Goal: Information Seeking & Learning: Learn about a topic

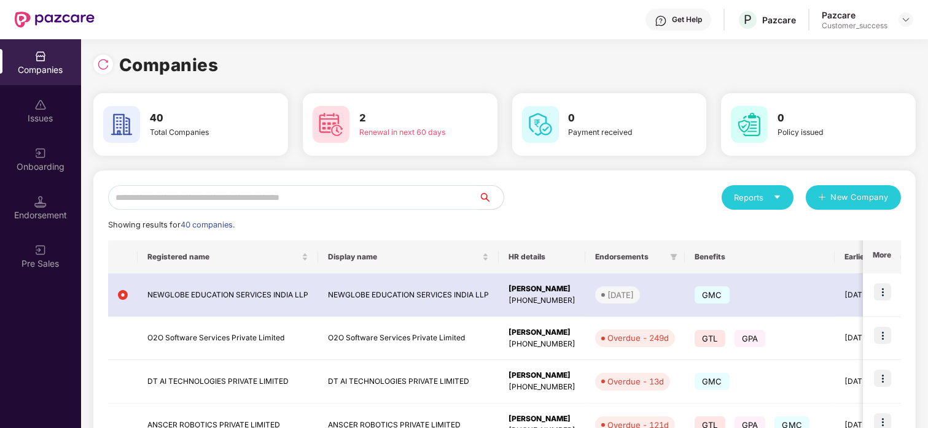
click at [194, 204] on input "text" at bounding box center [293, 197] width 371 height 25
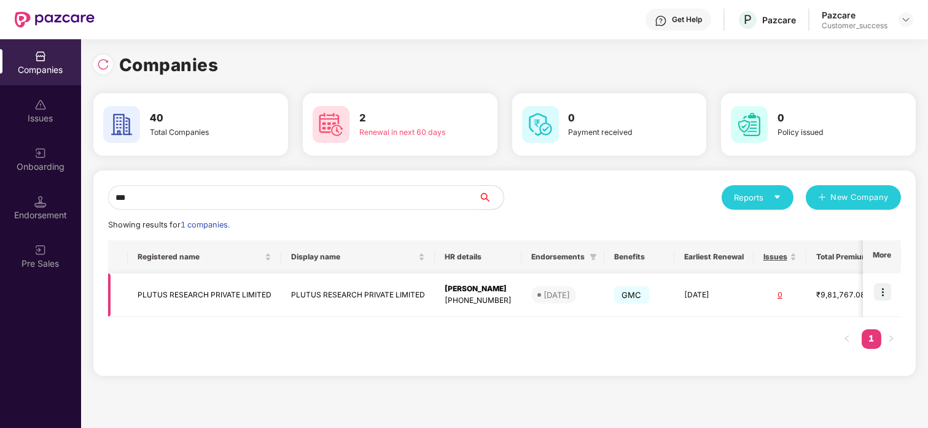
type input "***"
click at [180, 304] on td "PLUTUS RESEARCH PRIVATE LIMITED" at bounding box center [204, 296] width 153 height 44
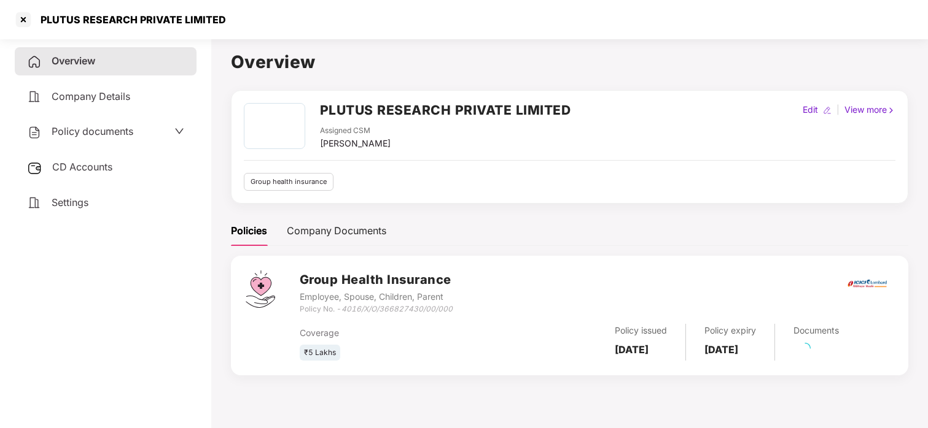
click at [91, 129] on span "Policy documents" at bounding box center [93, 131] width 82 height 12
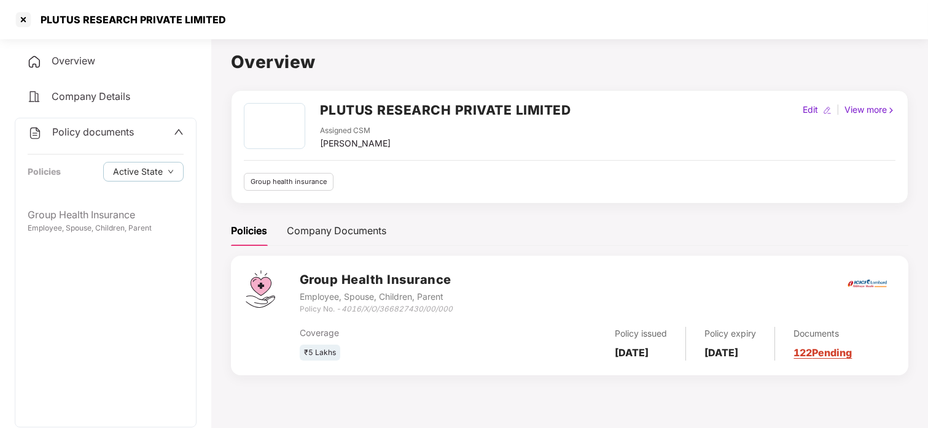
click at [104, 99] on span "Company Details" at bounding box center [91, 96] width 79 height 12
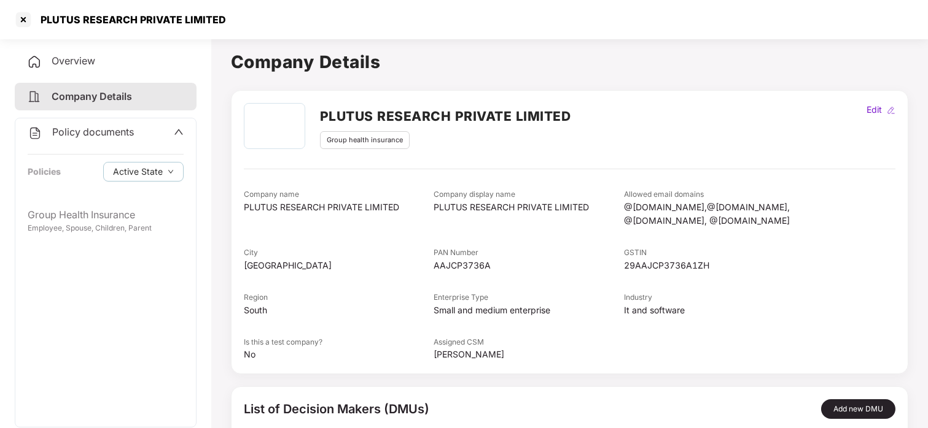
click at [654, 268] on div "29AAJCP3736A1ZH" at bounding box center [719, 266] width 190 height 14
copy div "29AAJCP3736A1ZH"
drag, startPoint x: 622, startPoint y: 254, endPoint x: 674, endPoint y: 241, distance: 53.2
click at [674, 241] on div "Company name PLUTUS RESEARCH PRIVATE LIMITED Company display name PLUTUS RESEAR…" at bounding box center [569, 275] width 651 height 173
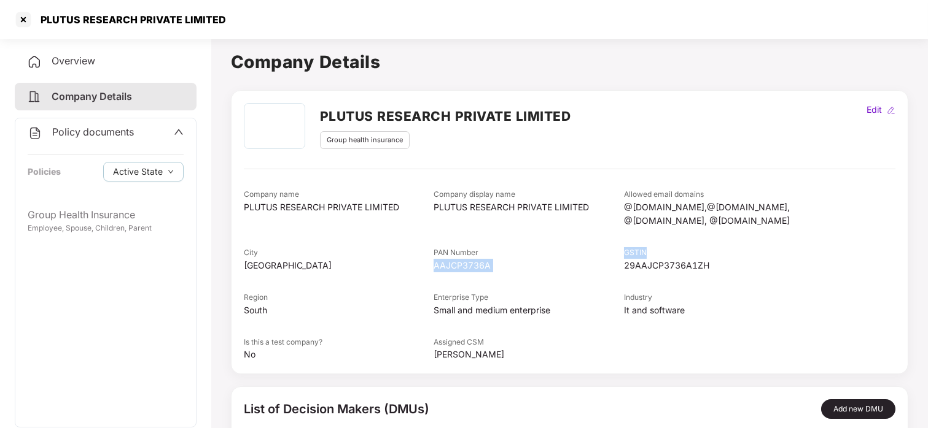
click at [674, 241] on div "Company name PLUTUS RESEARCH PRIVATE LIMITED Company display name PLUTUS RESEAR…" at bounding box center [569, 275] width 651 height 173
click at [462, 267] on div "AAJCP3736A" at bounding box center [528, 266] width 190 height 14
copy div "AAJCP3736A"
click at [136, 128] on div "Policy documents" at bounding box center [106, 133] width 156 height 16
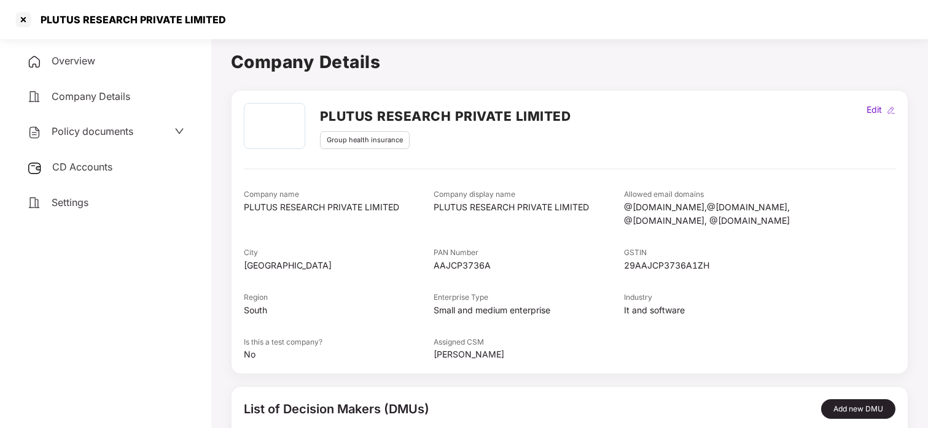
click at [109, 169] on span "CD Accounts" at bounding box center [82, 167] width 60 height 12
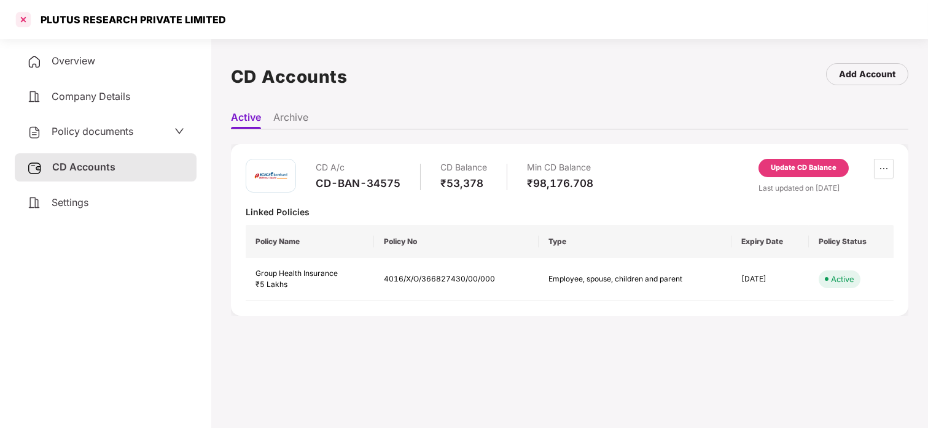
click at [29, 20] on div at bounding box center [24, 20] width 20 height 20
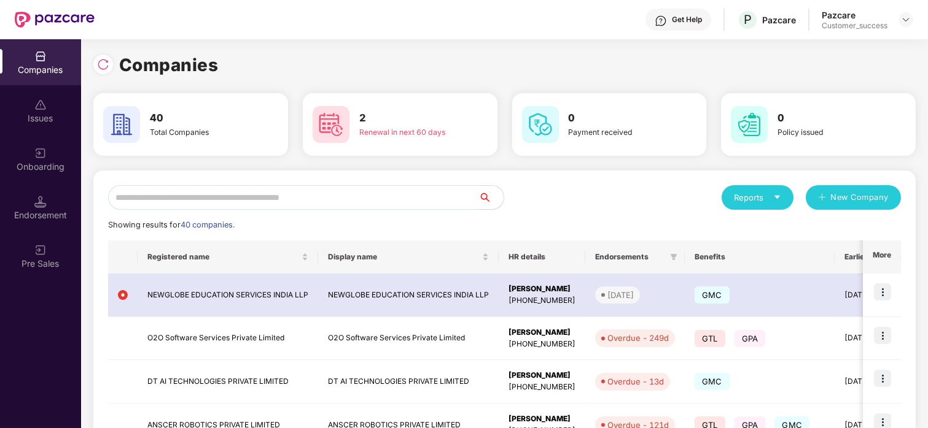
click at [293, 193] on input "text" at bounding box center [293, 197] width 371 height 25
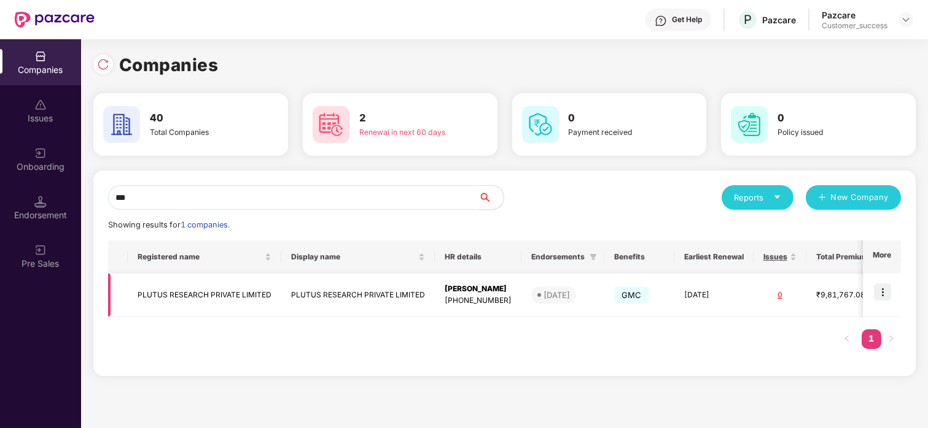
type input "***"
click at [201, 280] on td "PLUTUS RESEARCH PRIVATE LIMITED" at bounding box center [204, 296] width 153 height 44
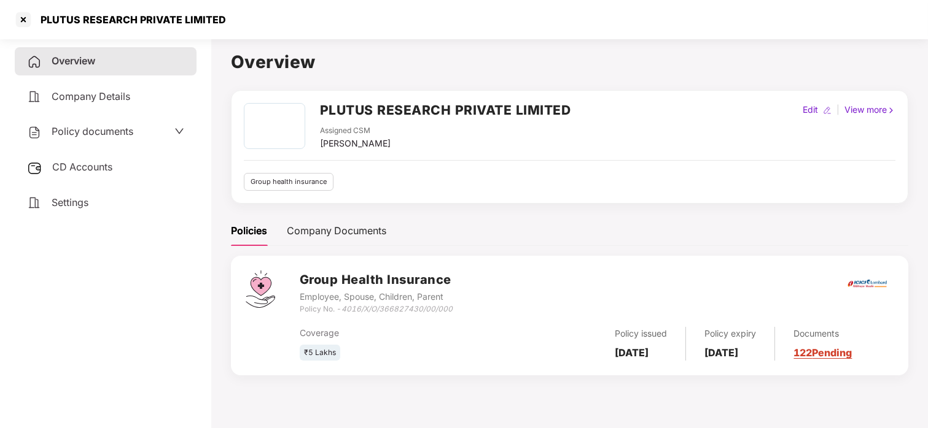
click at [112, 129] on span "Policy documents" at bounding box center [93, 131] width 82 height 12
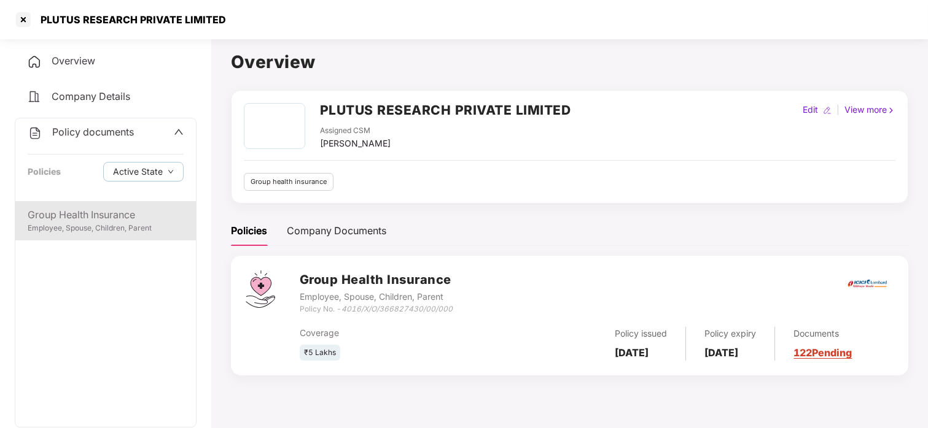
click at [112, 207] on div "Group Health Insurance" at bounding box center [106, 214] width 156 height 15
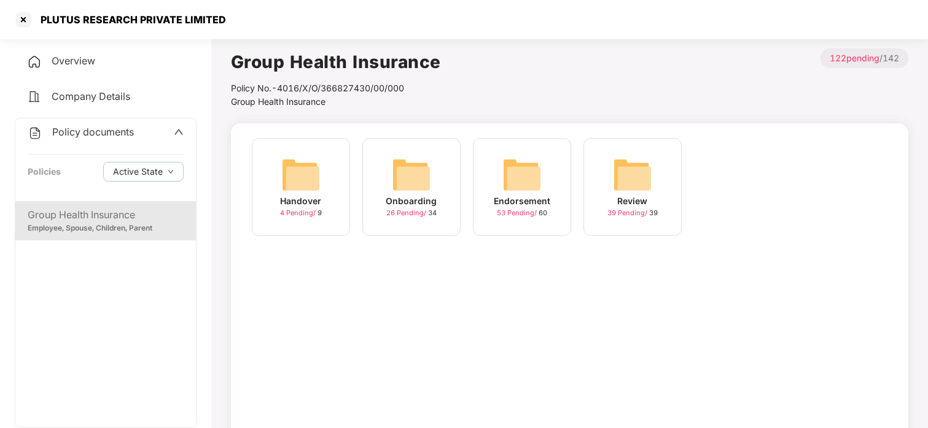
click at [505, 181] on img at bounding box center [521, 174] width 39 height 39
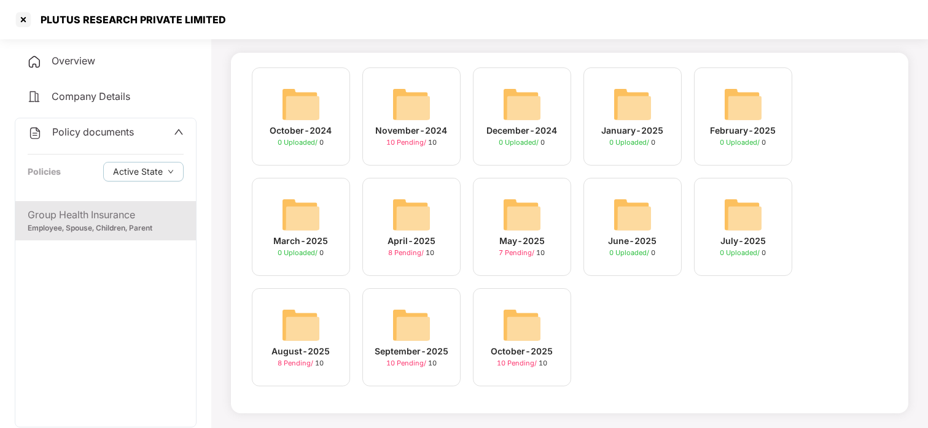
click at [509, 314] on img at bounding box center [521, 325] width 39 height 39
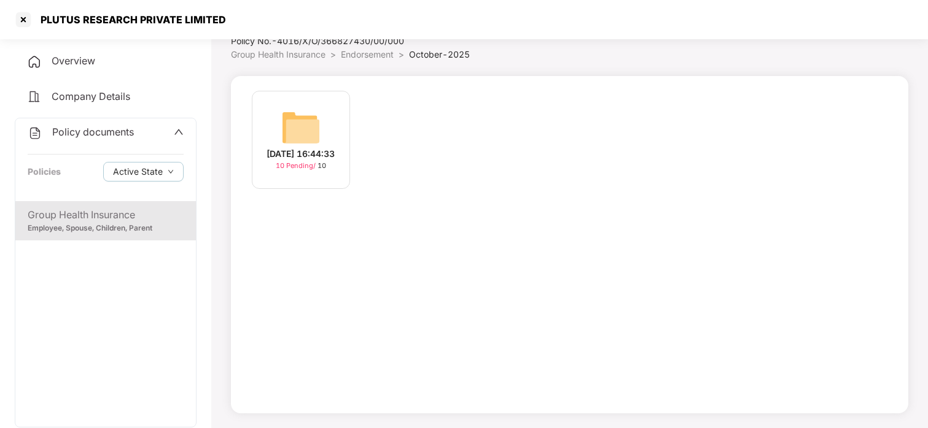
click at [288, 116] on img at bounding box center [300, 127] width 39 height 39
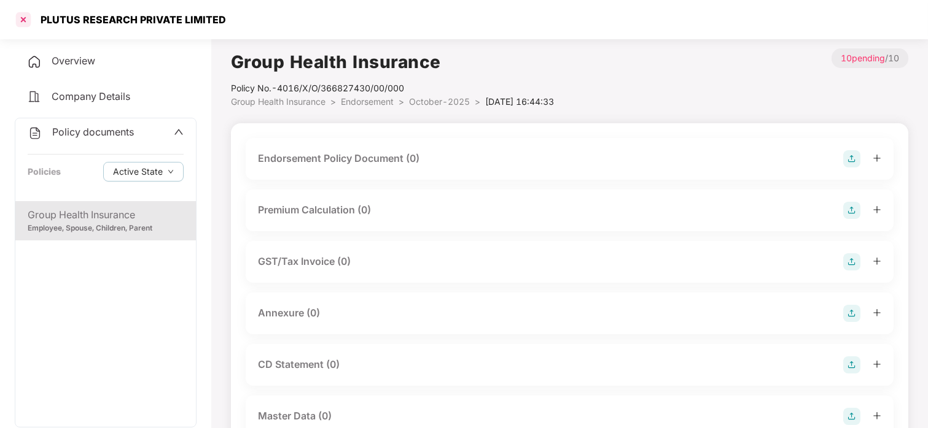
click at [29, 20] on div at bounding box center [24, 20] width 20 height 20
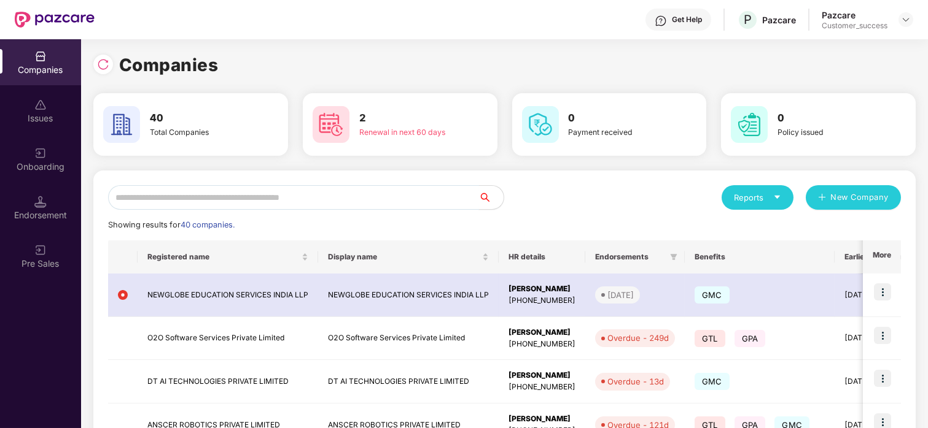
click at [158, 207] on input "text" at bounding box center [293, 197] width 371 height 25
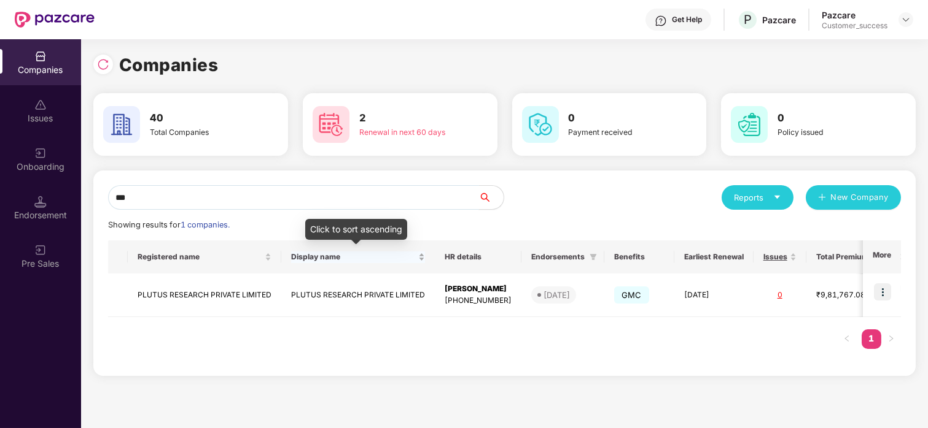
scroll to position [0, 137]
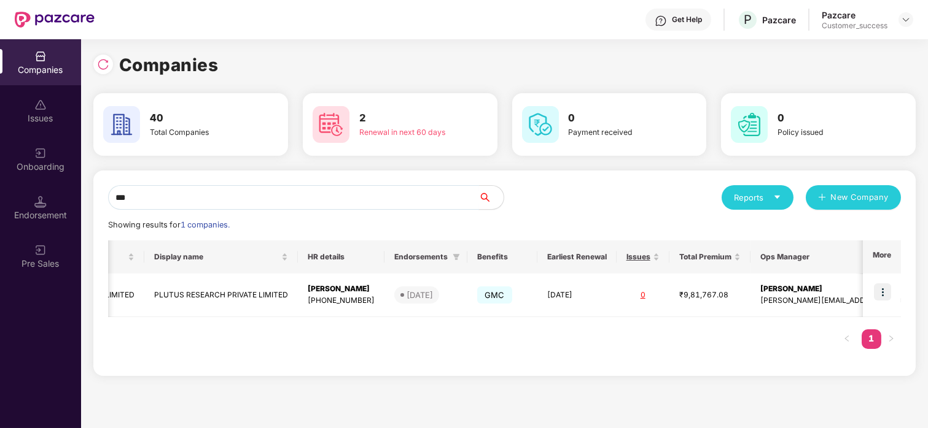
type input "***"
click at [227, 279] on td "PLUTUS RESEARCH PRIVATE LIMITED" at bounding box center [220, 296] width 153 height 44
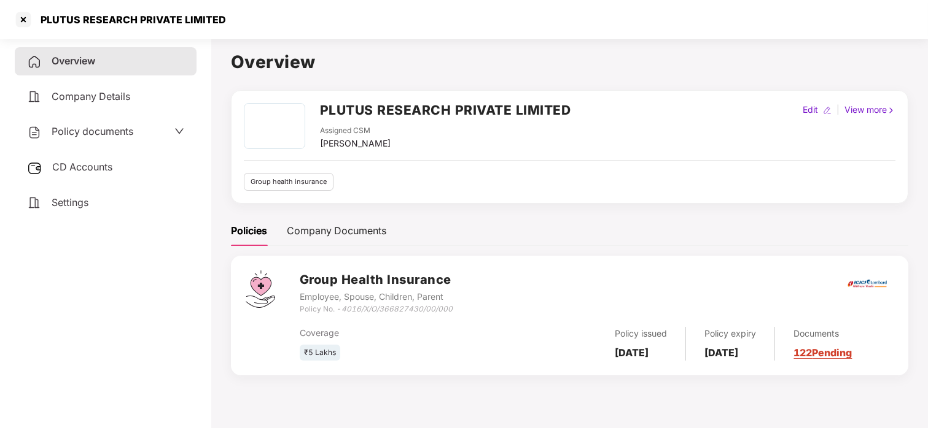
click at [110, 124] on div "Policy documents" at bounding box center [80, 132] width 106 height 16
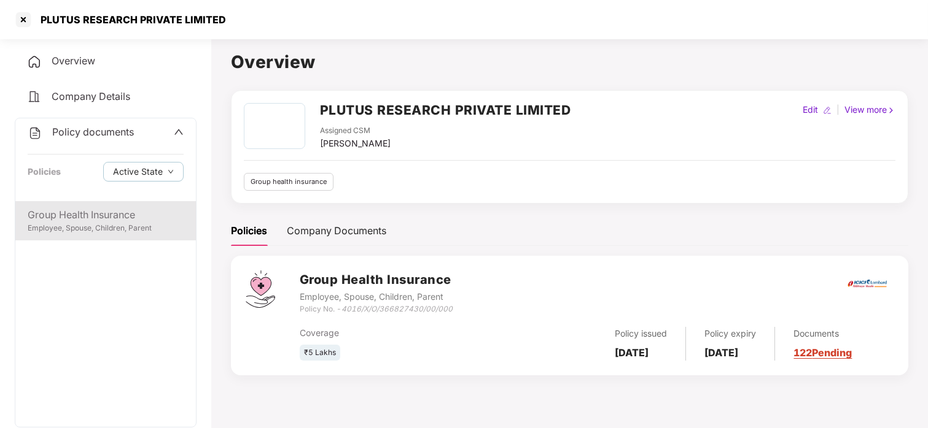
click at [118, 223] on div "Employee, Spouse, Children, Parent" at bounding box center [106, 229] width 156 height 12
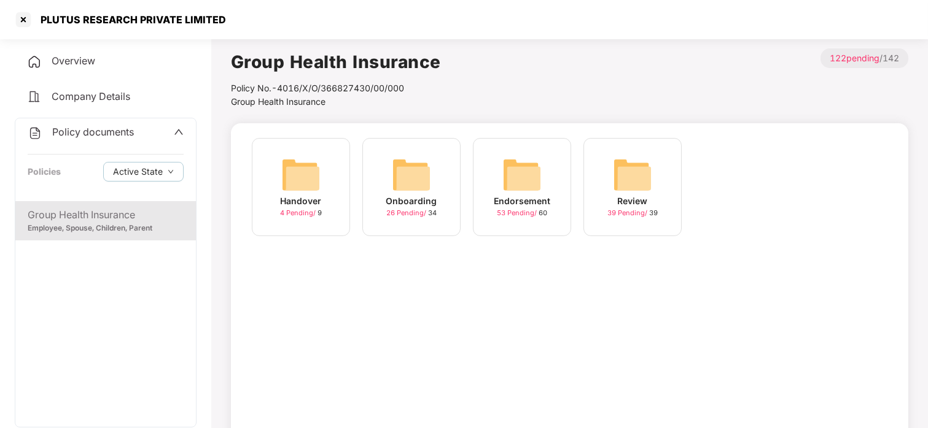
click at [529, 207] on div "Endorsement" at bounding box center [522, 202] width 56 height 14
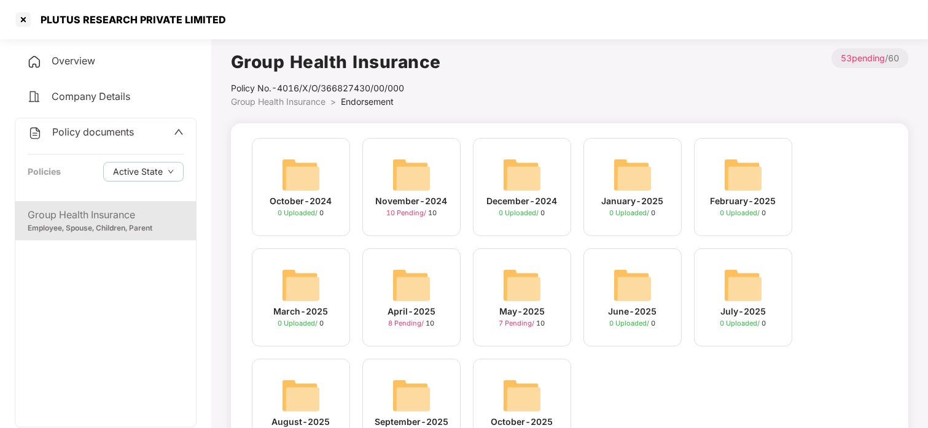
scroll to position [71, 0]
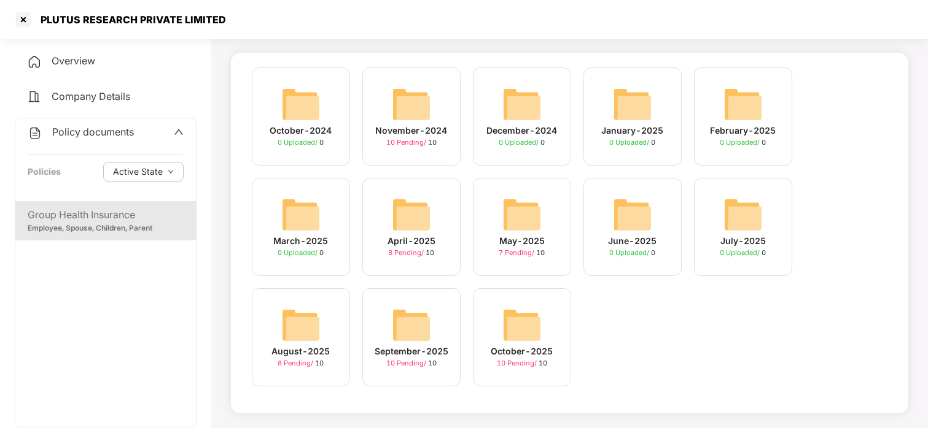
click at [417, 312] on img at bounding box center [411, 325] width 39 height 39
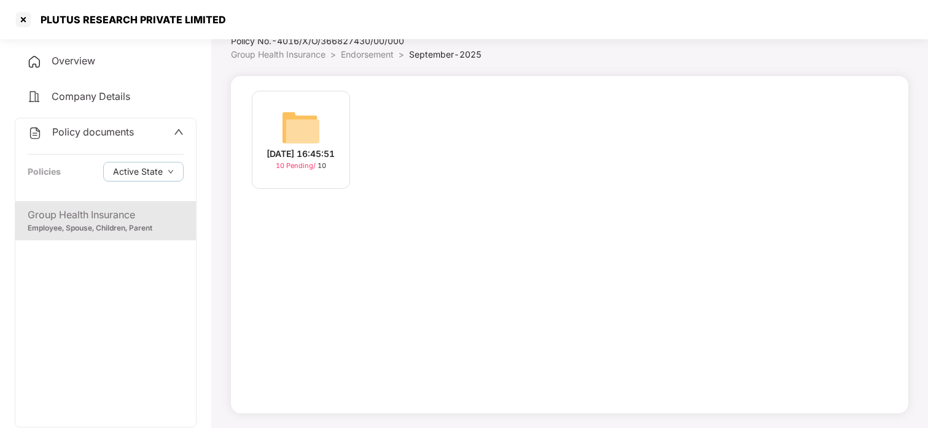
click at [299, 167] on span "10 Pending /" at bounding box center [297, 165] width 42 height 9
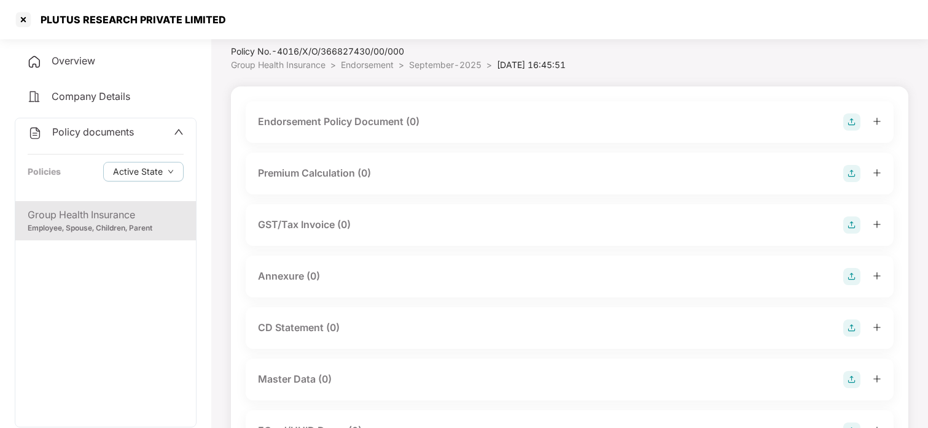
scroll to position [0, 0]
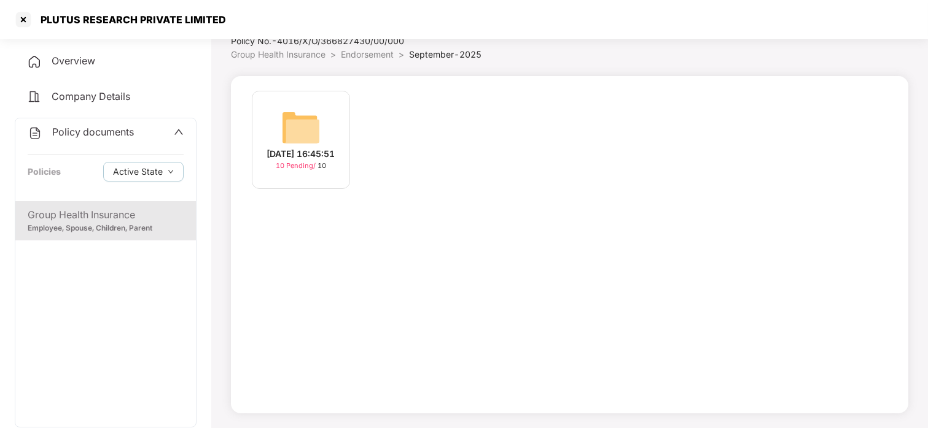
scroll to position [71, 0]
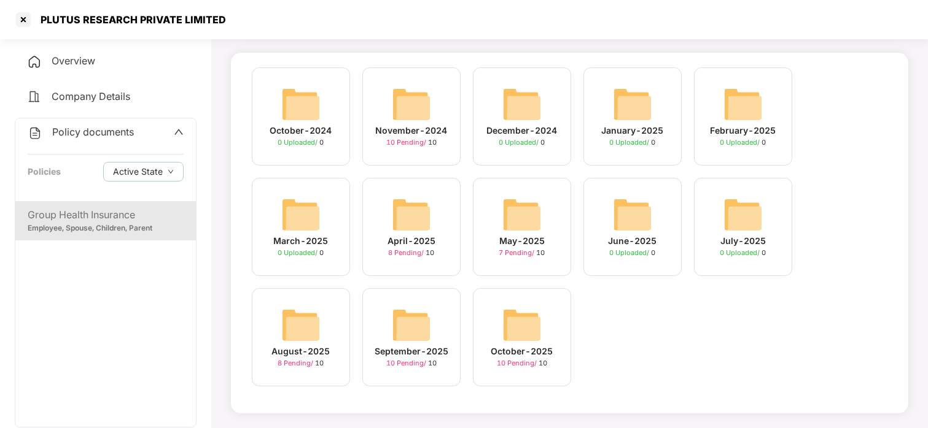
click at [311, 316] on img at bounding box center [300, 325] width 39 height 39
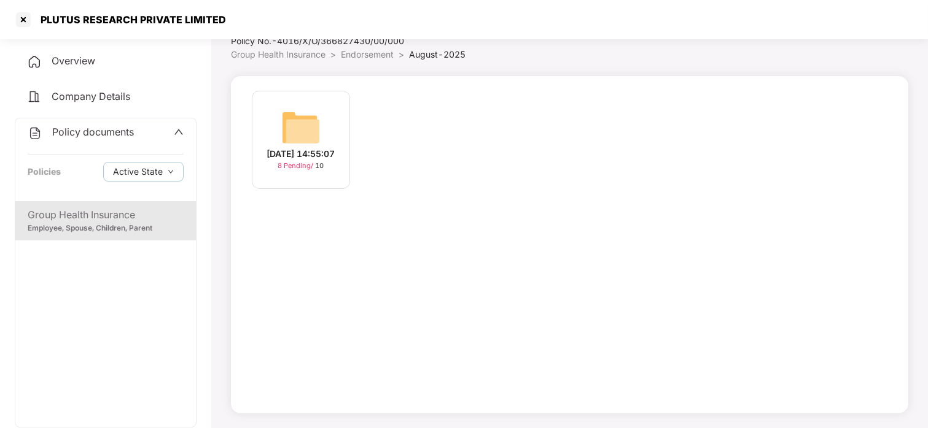
scroll to position [47, 0]
click at [301, 131] on img at bounding box center [300, 127] width 39 height 39
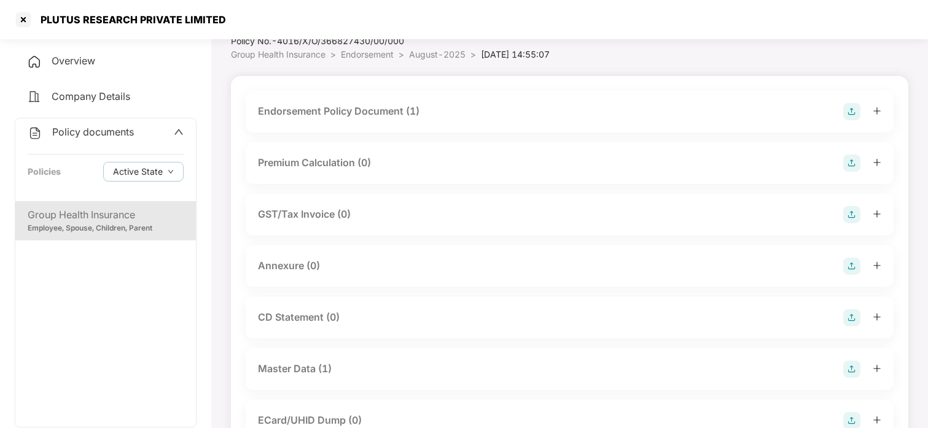
scroll to position [71, 0]
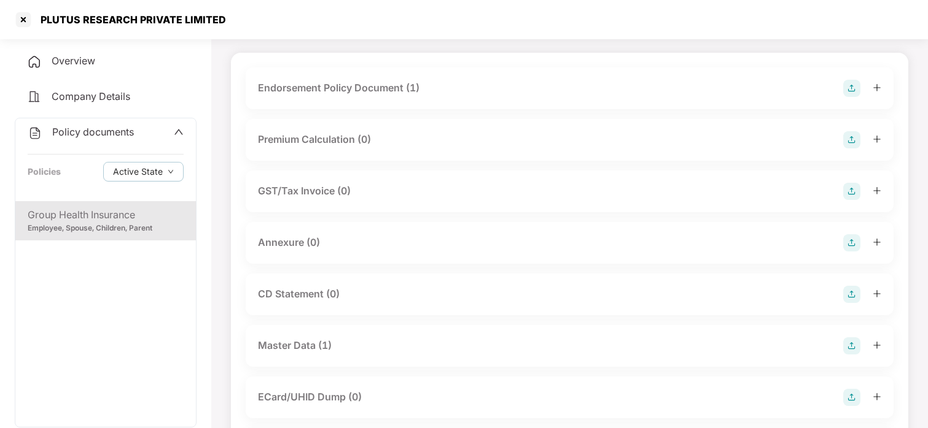
click at [310, 344] on div "Master Data (1)" at bounding box center [295, 345] width 74 height 15
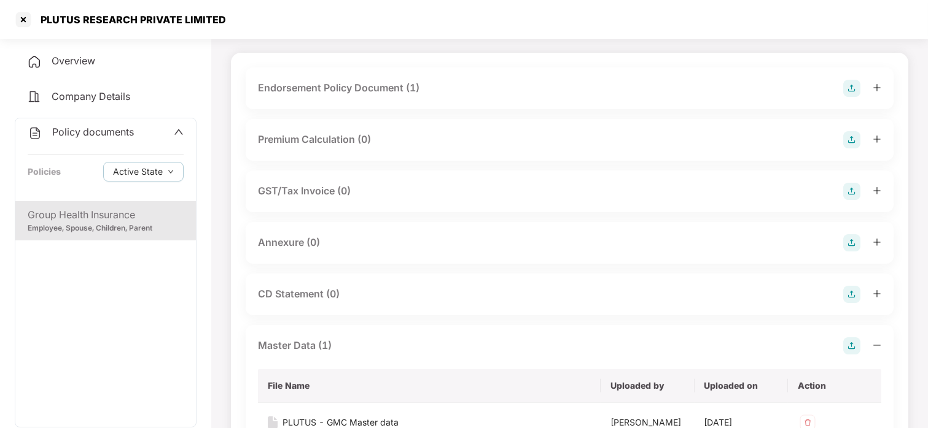
scroll to position [155, 0]
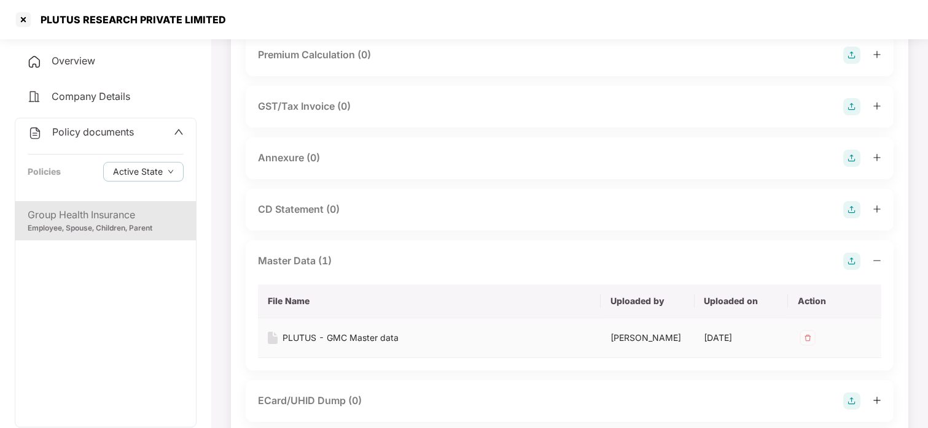
click at [374, 337] on div "PLUTUS - GMC Master data" at bounding box center [340, 338] width 116 height 14
click at [23, 21] on div at bounding box center [24, 20] width 20 height 20
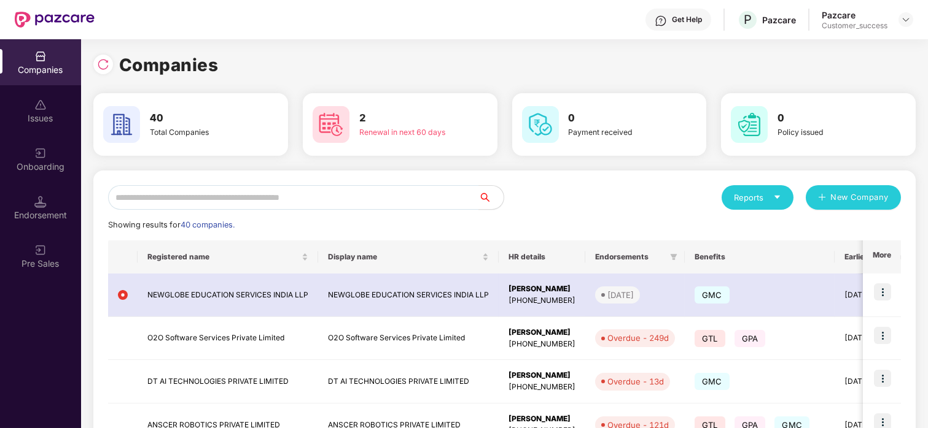
scroll to position [0, 0]
